Goal: Find specific page/section: Find specific page/section

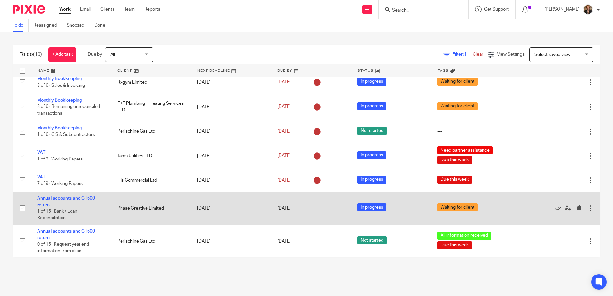
scroll to position [86, 0]
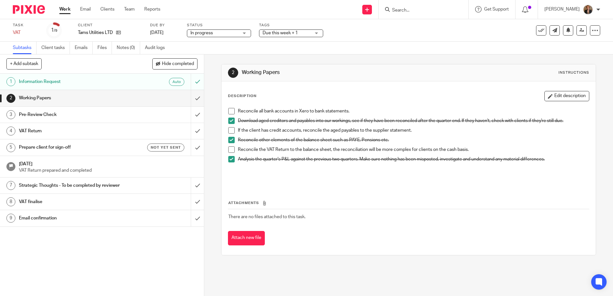
click at [231, 132] on span at bounding box center [231, 130] width 6 height 6
click at [290, 198] on div "Attachments There are no files attached to this task. Attach new file" at bounding box center [408, 216] width 361 height 58
click at [119, 30] on icon at bounding box center [118, 32] width 5 height 5
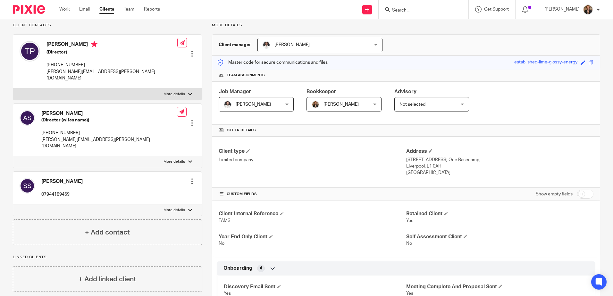
scroll to position [34, 0]
